Goal: Task Accomplishment & Management: Manage account settings

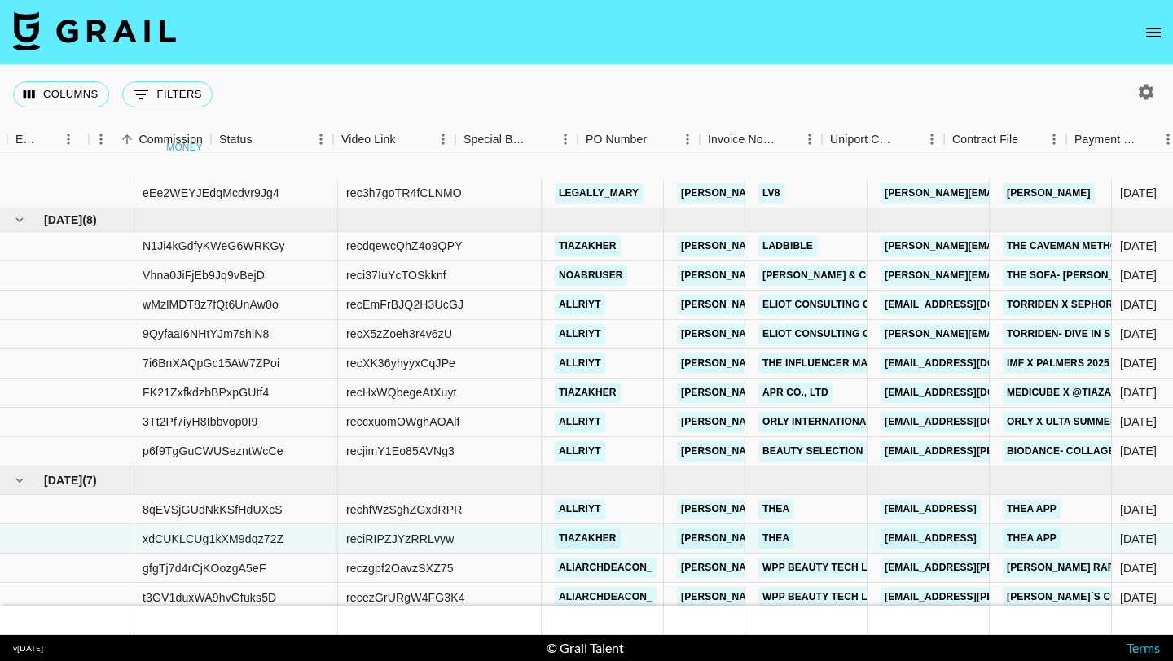
scroll to position [94, 1410]
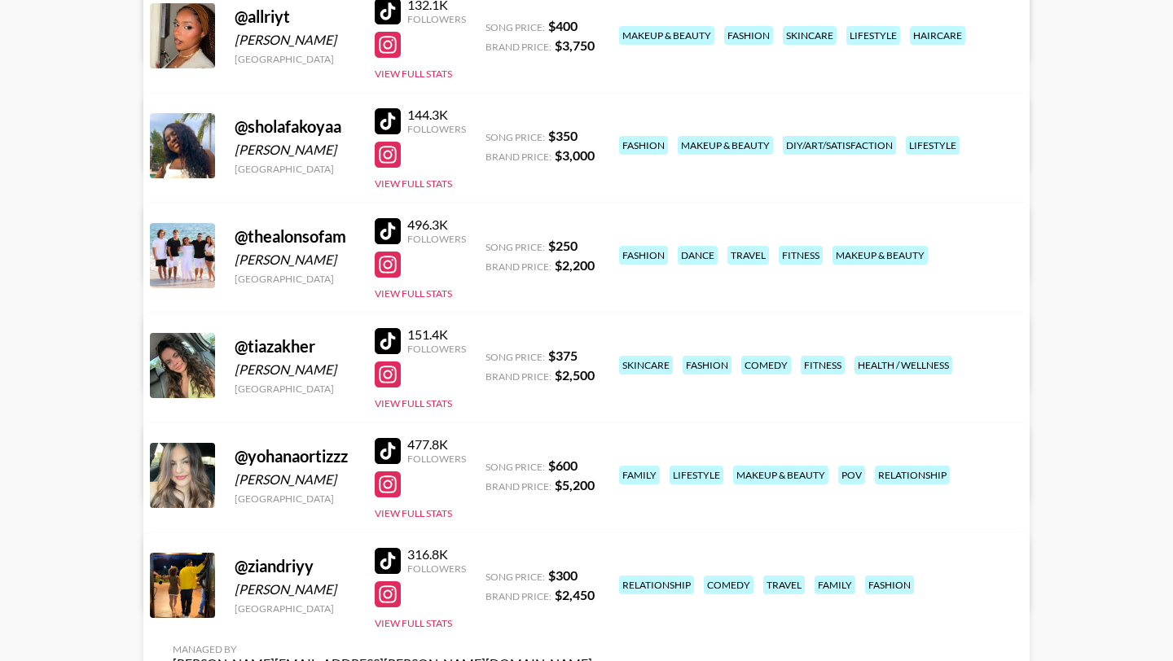
scroll to position [380, 0]
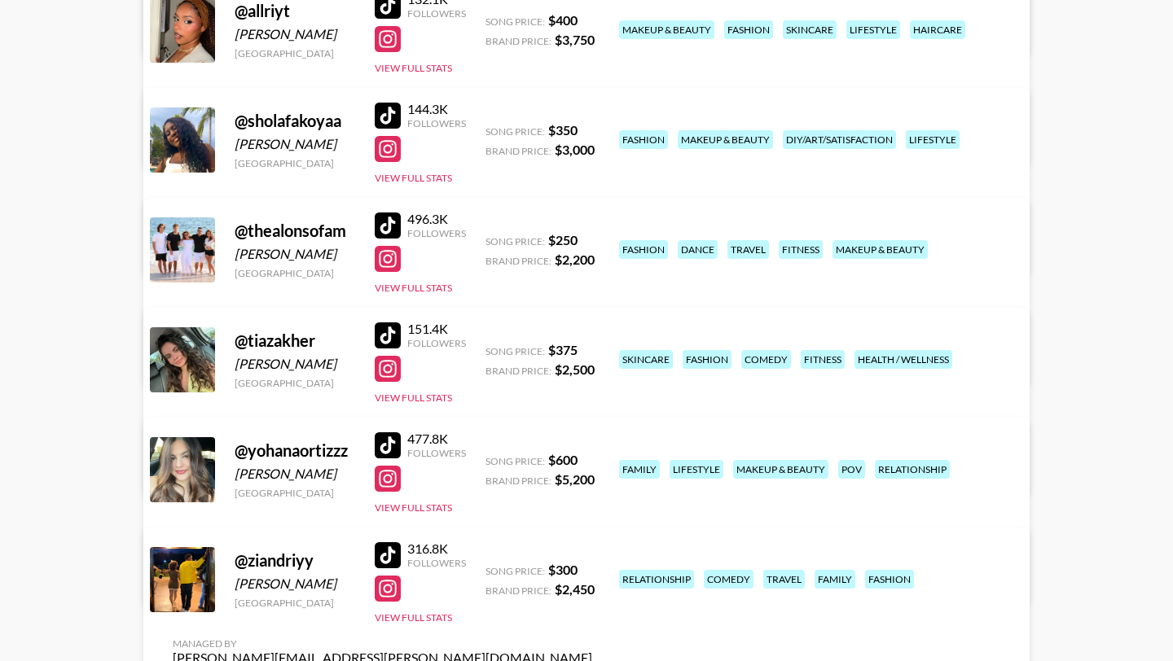
click at [393, 326] on div at bounding box center [388, 336] width 26 height 26
click at [395, 116] on div at bounding box center [388, 116] width 26 height 26
click at [389, 141] on div at bounding box center [388, 149] width 26 height 26
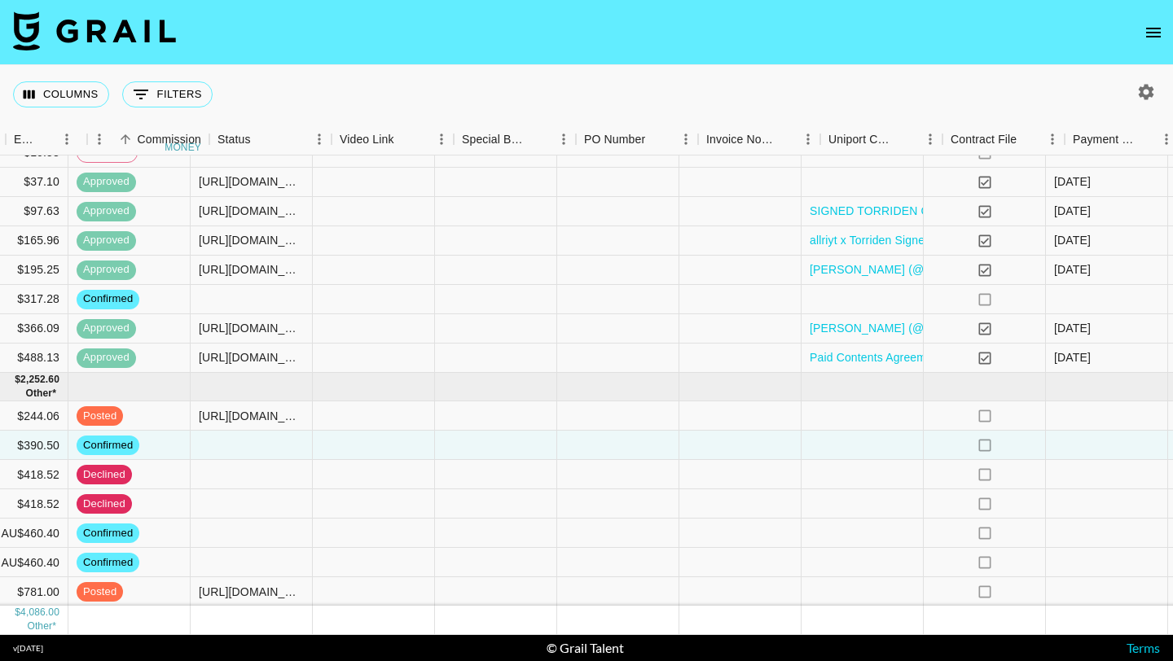
scroll to position [94, 1735]
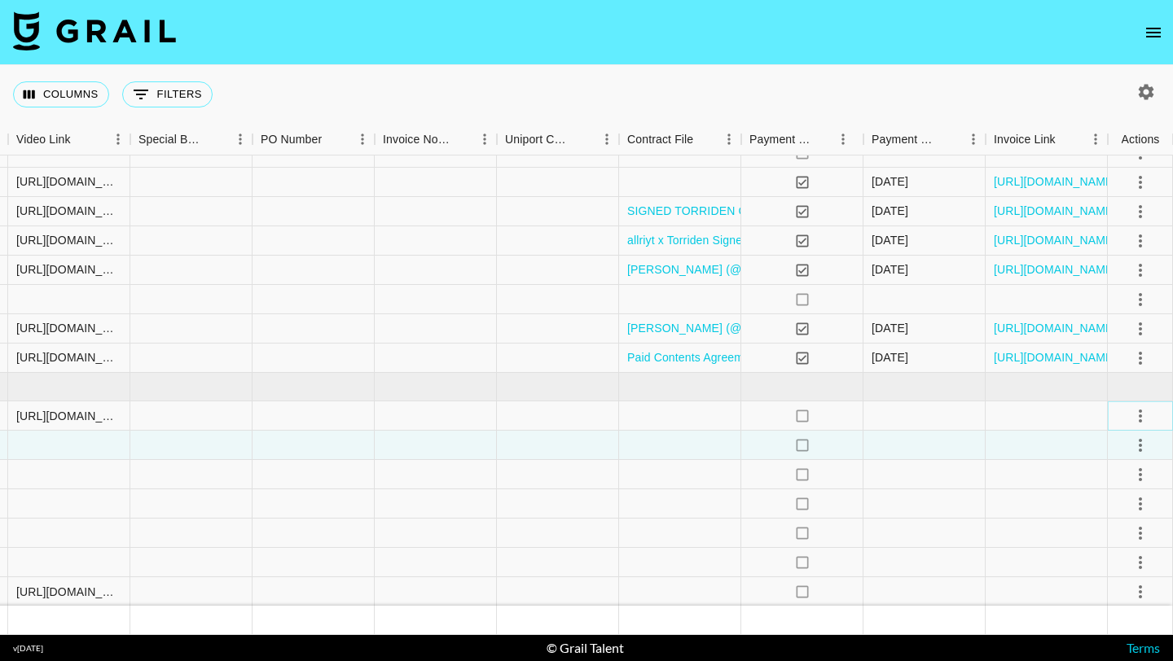
click at [1139, 417] on icon "select merge strategy" at bounding box center [1140, 416] width 20 height 20
click at [923, 414] on div at bounding box center [924, 416] width 122 height 29
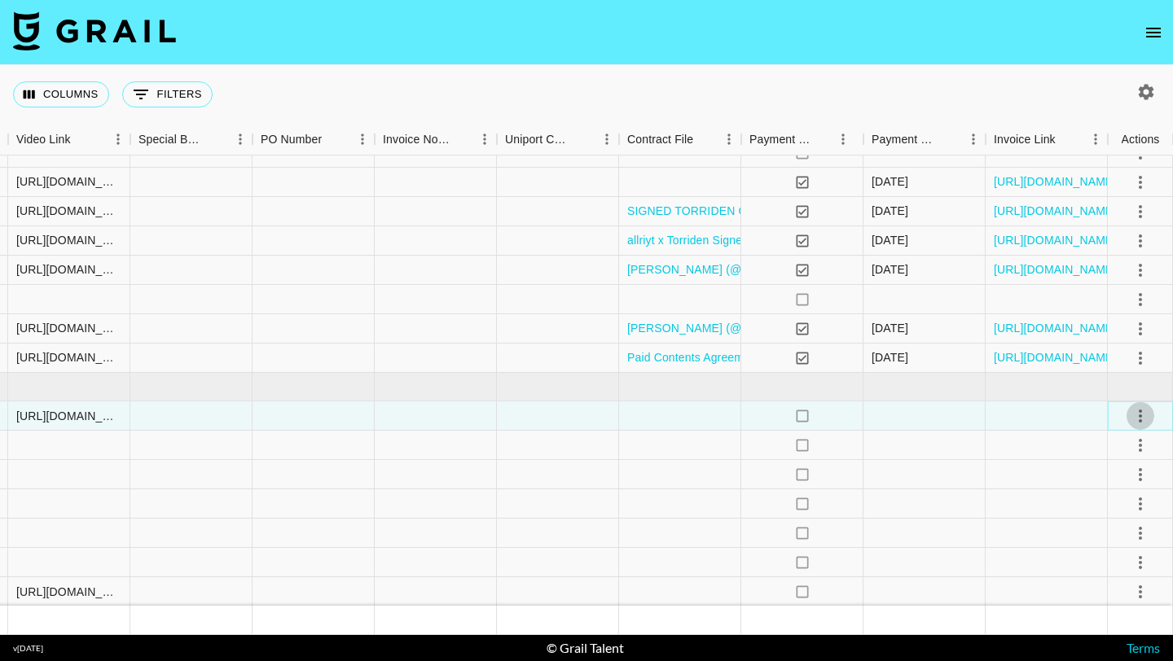
click at [1138, 419] on icon "select merge strategy" at bounding box center [1140, 416] width 20 height 20
click at [1111, 557] on li "Approve" at bounding box center [1120, 568] width 106 height 29
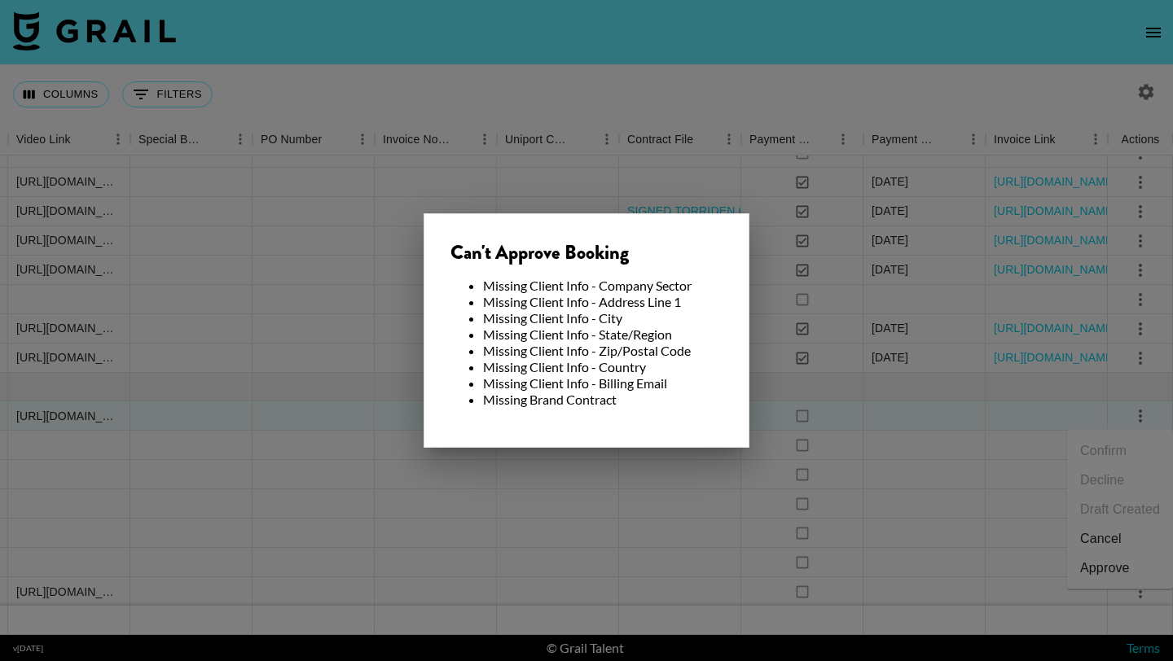
click at [669, 472] on div at bounding box center [586, 330] width 1173 height 661
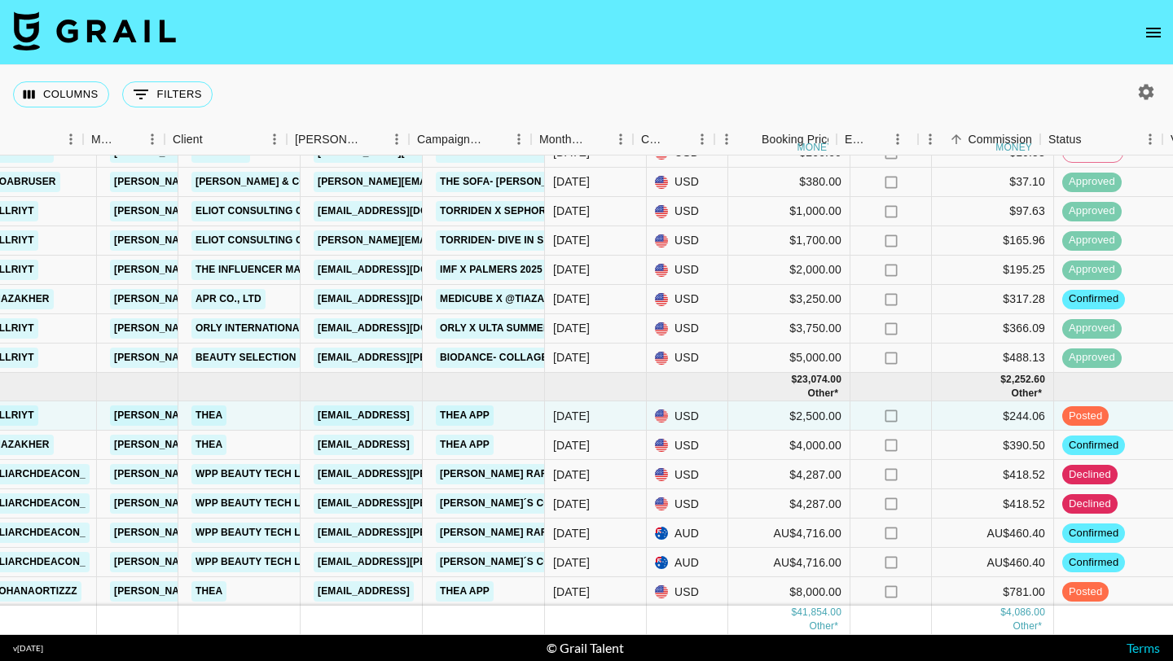
scroll to position [94, 555]
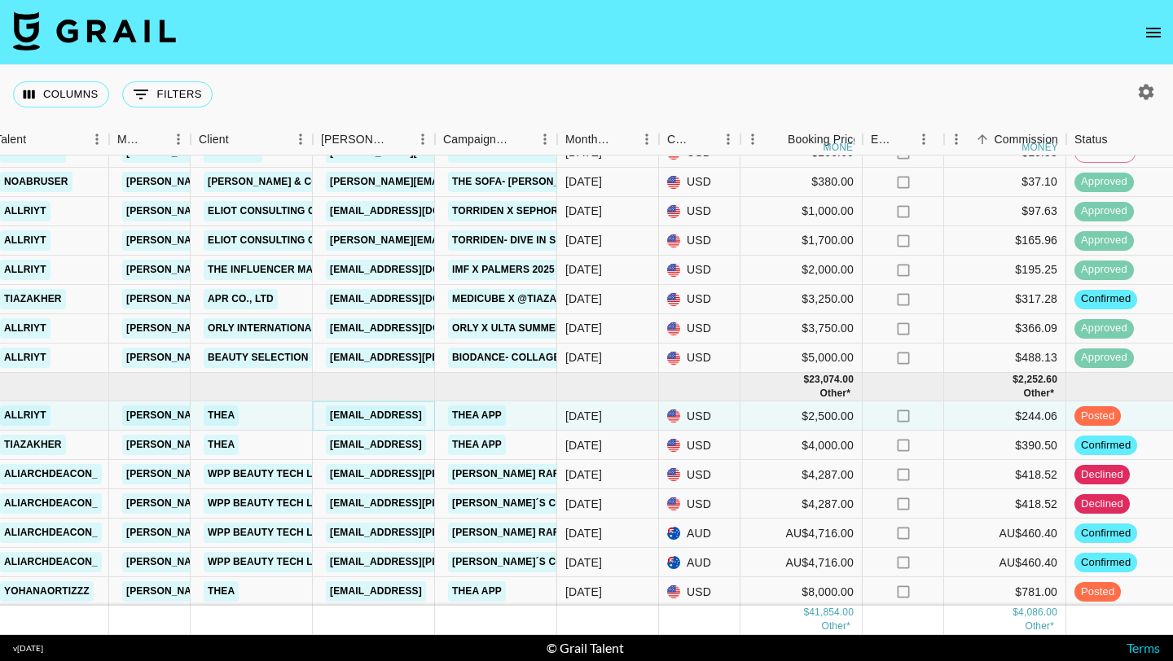
click at [375, 415] on link "sydney@hellothea.ai" at bounding box center [376, 416] width 100 height 20
click at [694, 160] on div "USD" at bounding box center [699, 152] width 81 height 29
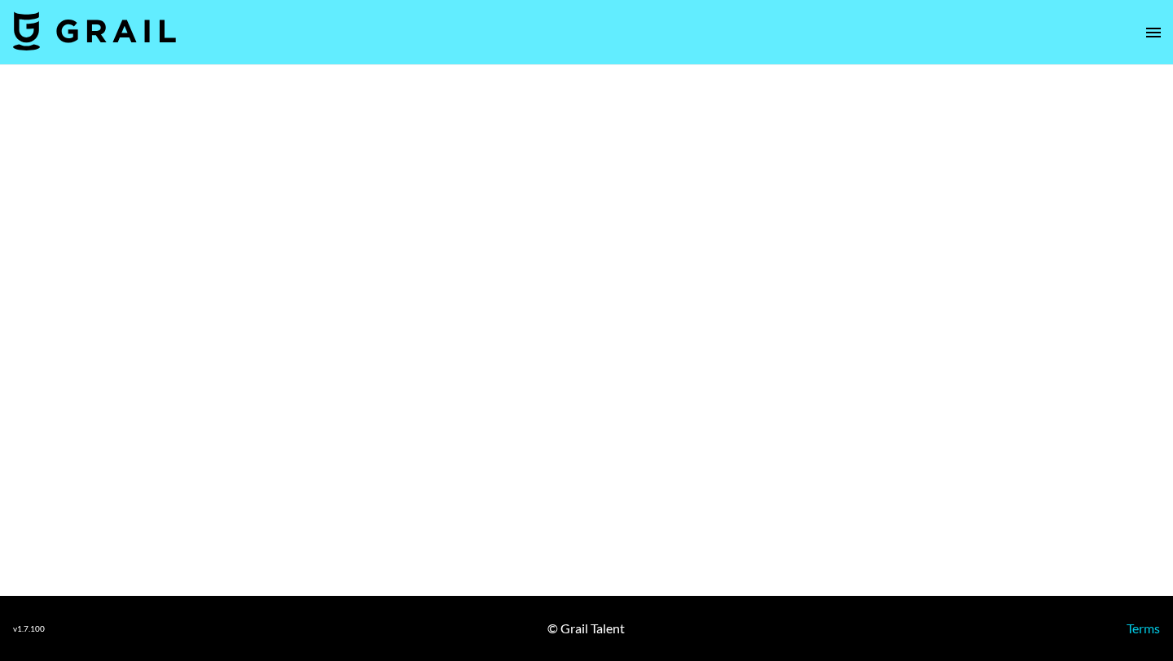
select select "Brand"
